Goal: Information Seeking & Learning: Compare options

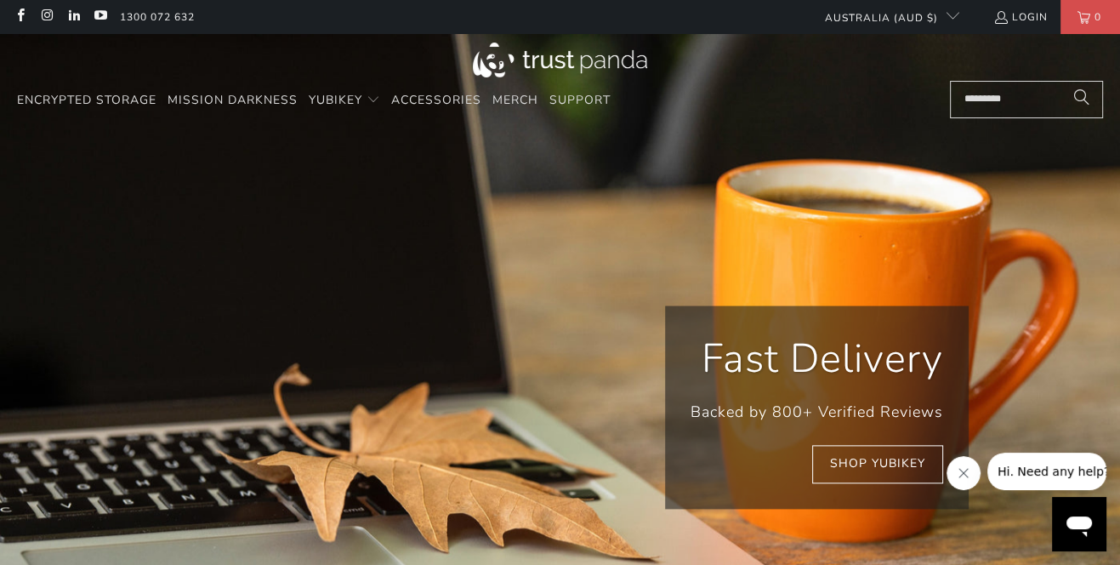
click at [769, 91] on div "Encrypted Storage Mission Darkness YubiKey Standard FIPS HSM Accessories Merch" at bounding box center [475, 101] width 916 height 40
click at [579, 57] on img at bounding box center [560, 60] width 174 height 35
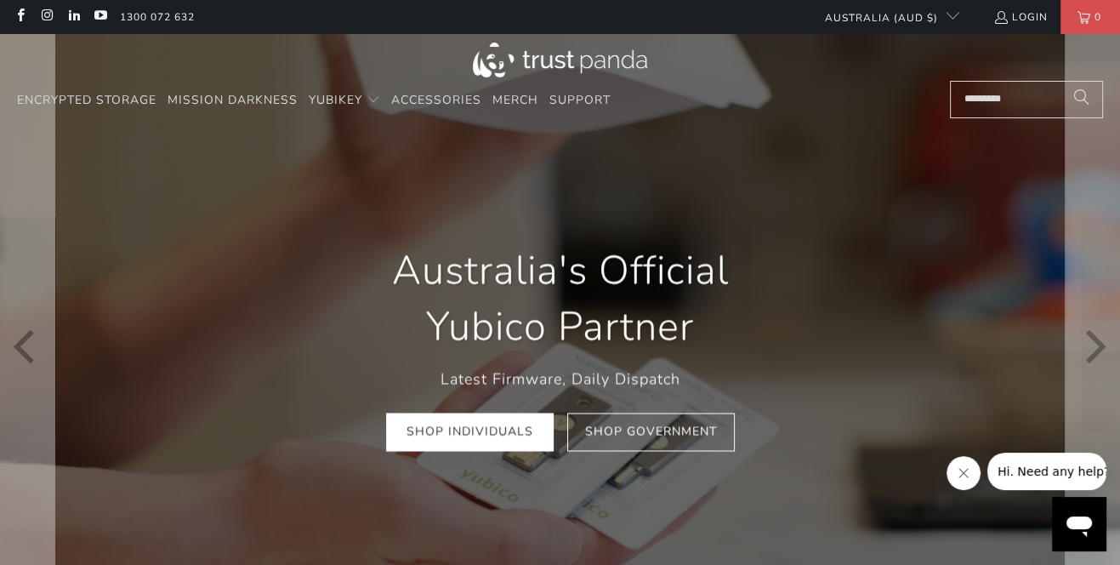
scroll to position [0, 201]
click at [506, 428] on link "Shop Individuals" at bounding box center [470, 432] width 168 height 38
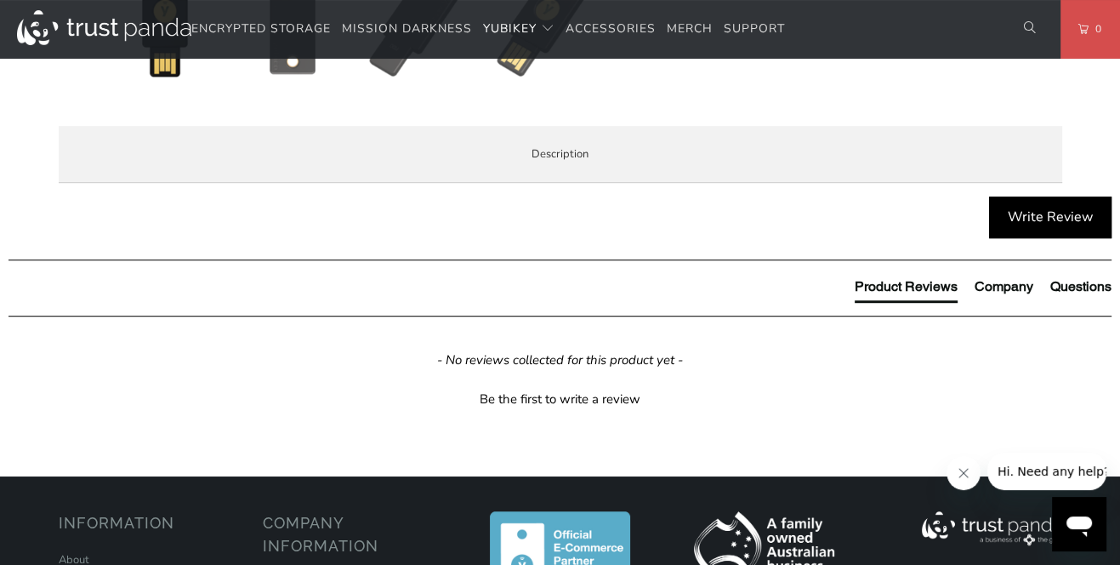
scroll to position [808, 0]
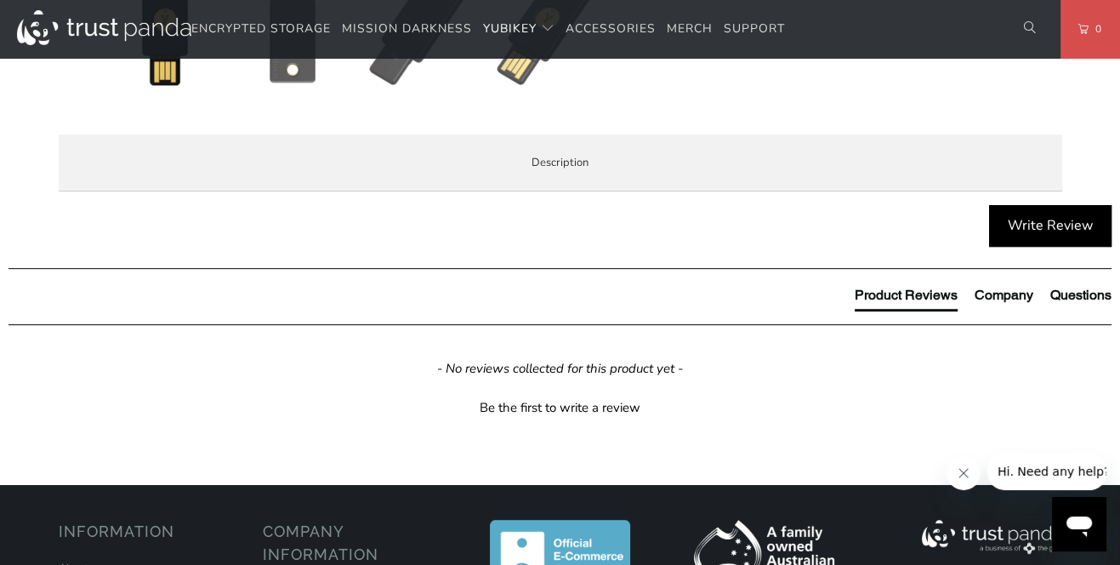
click at [0, 0] on span "Enterprise and Government" at bounding box center [0, 0] width 0 height 0
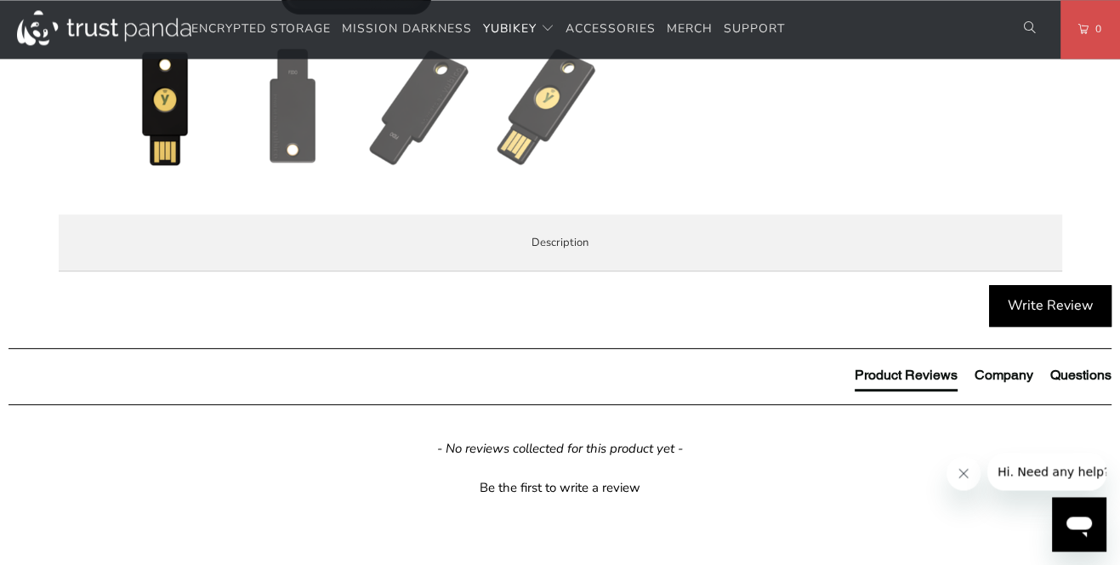
scroll to position [718, 0]
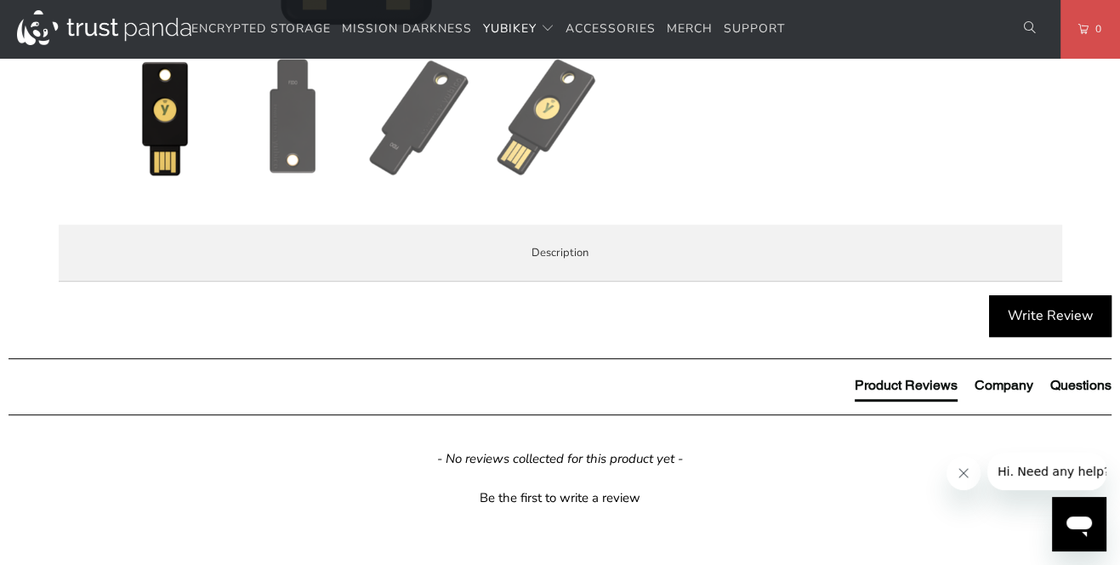
click at [0, 0] on span "Local Service & Support" at bounding box center [0, 0] width 0 height 0
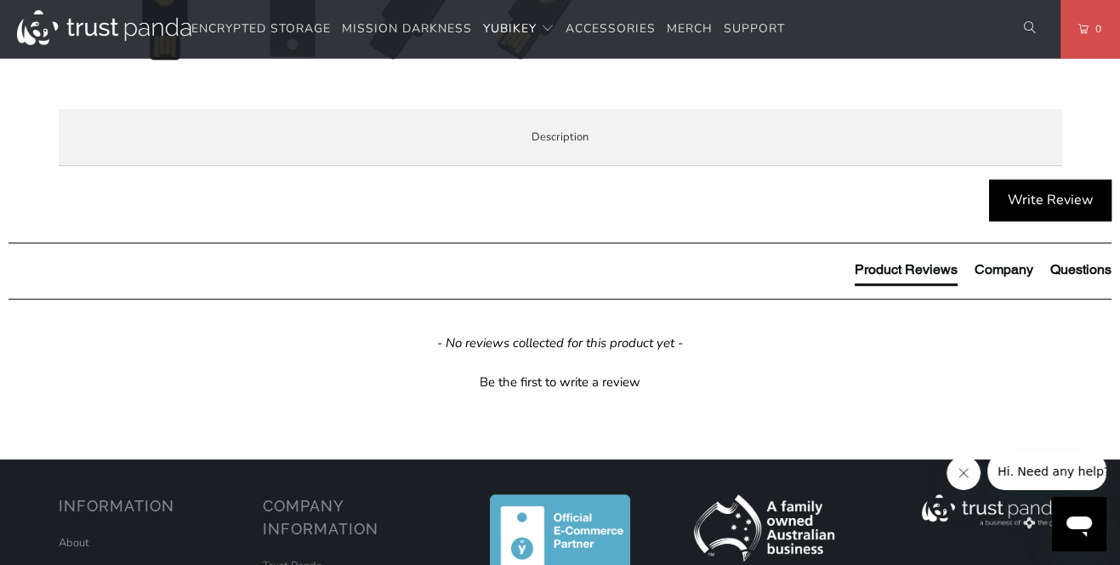
scroll to position [808, 0]
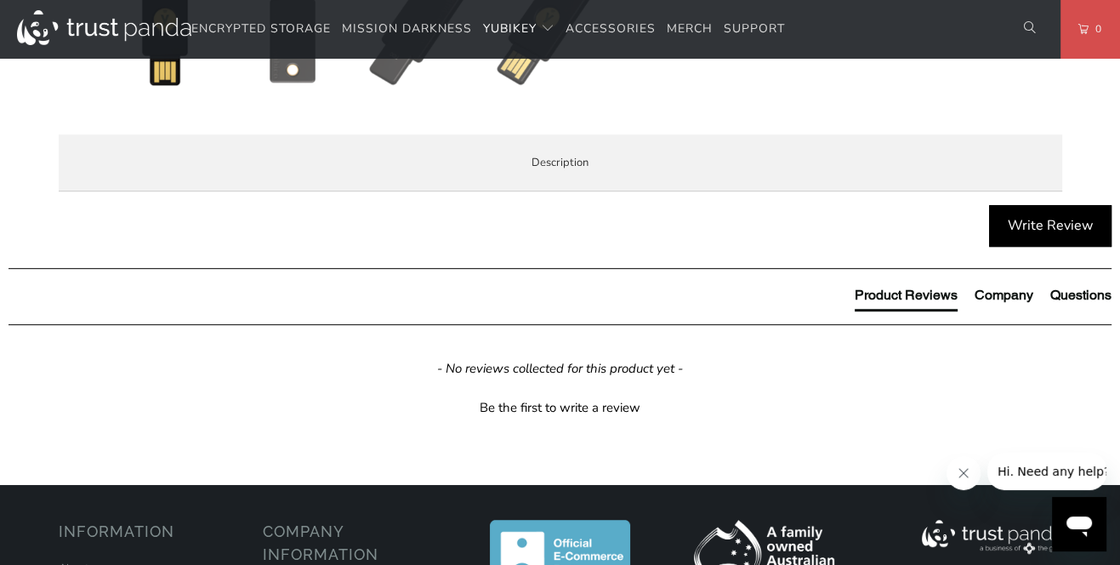
click at [0, 0] on span "Specifications" at bounding box center [0, 0] width 0 height 0
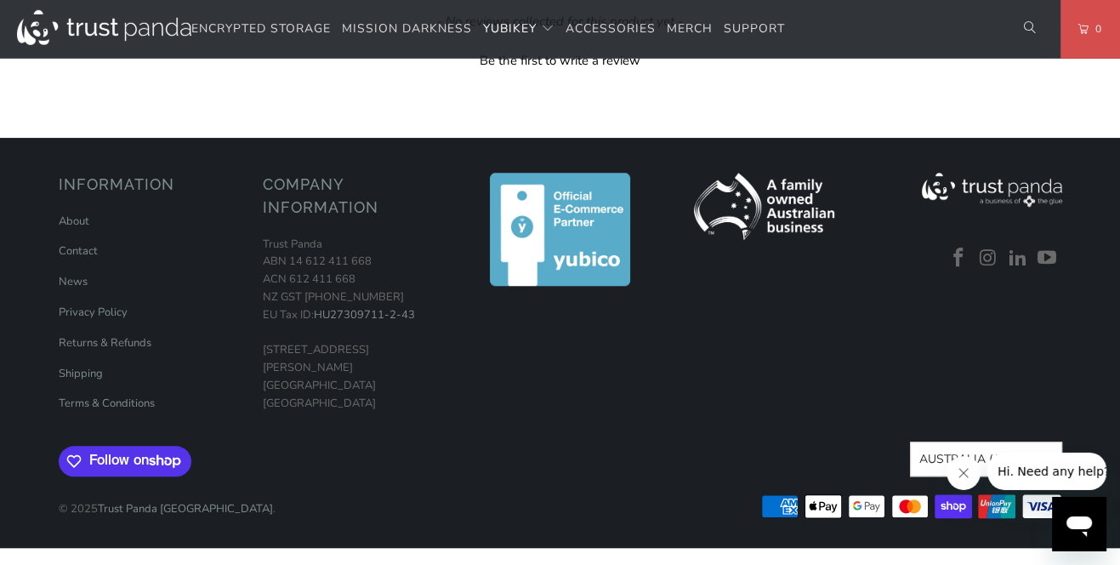
scroll to position [1167, 0]
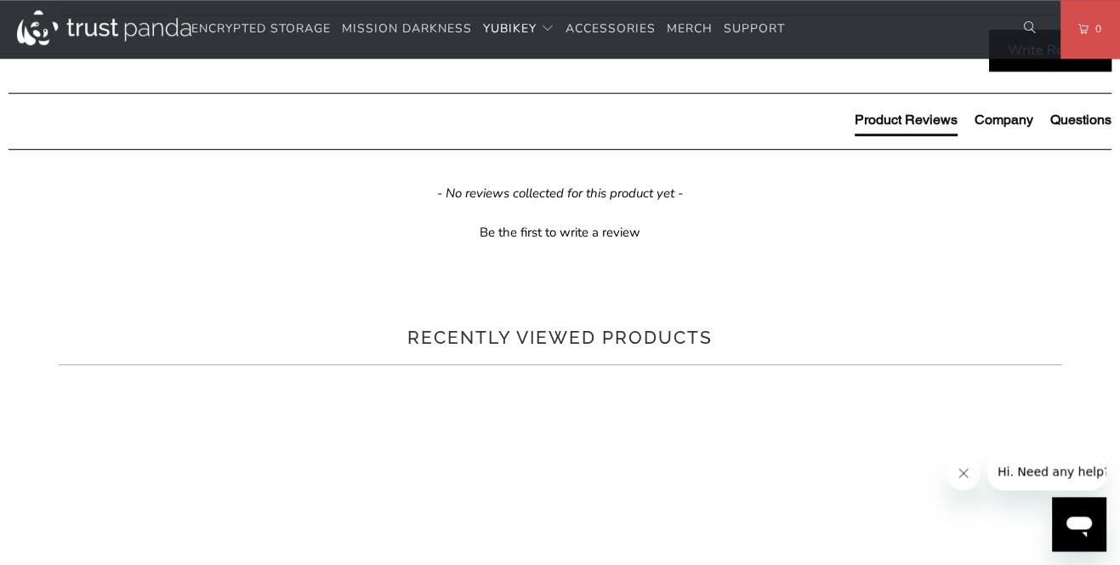
scroll to position [898, 0]
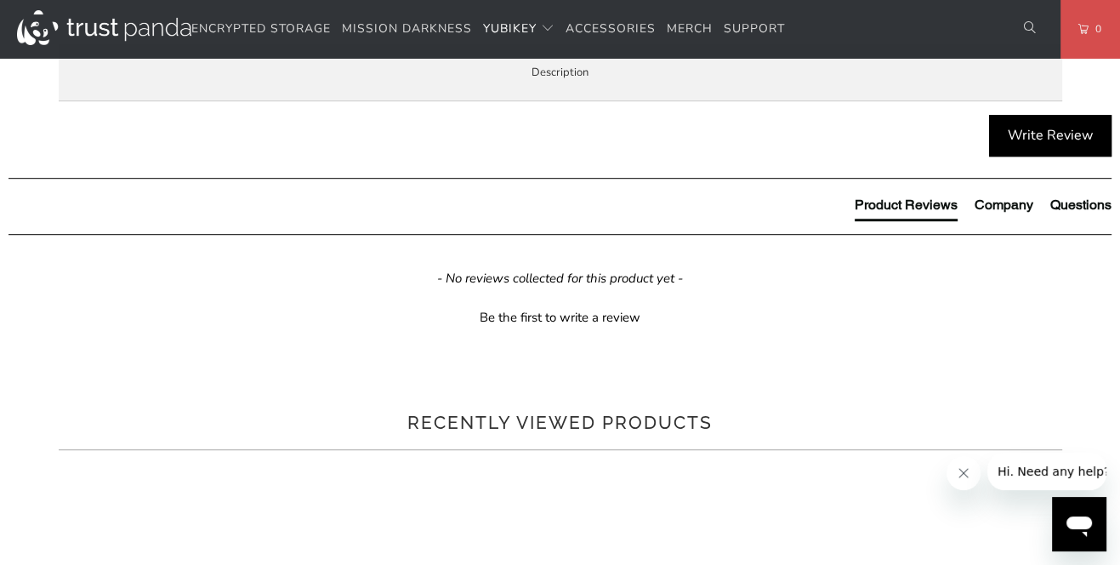
click at [0, 0] on span "Specifications" at bounding box center [0, 0] width 0 height 0
click at [0, 0] on div "Overview Specifications Enterprise and Government Local Service & Support Overv…" at bounding box center [0, 0] width 0 height 0
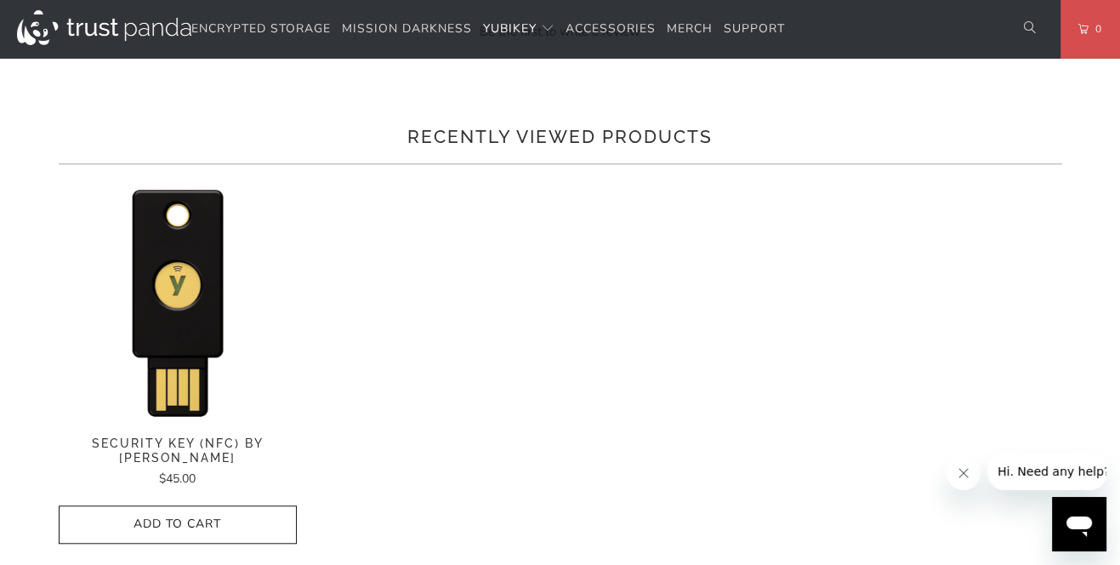
scroll to position [1167, 0]
